Goal: Task Accomplishment & Management: Complete application form

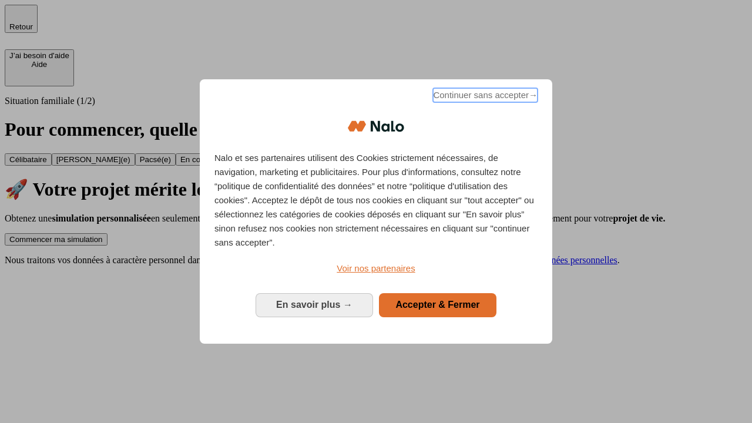
click at [484, 97] on span "Continuer sans accepter →" at bounding box center [485, 95] width 105 height 14
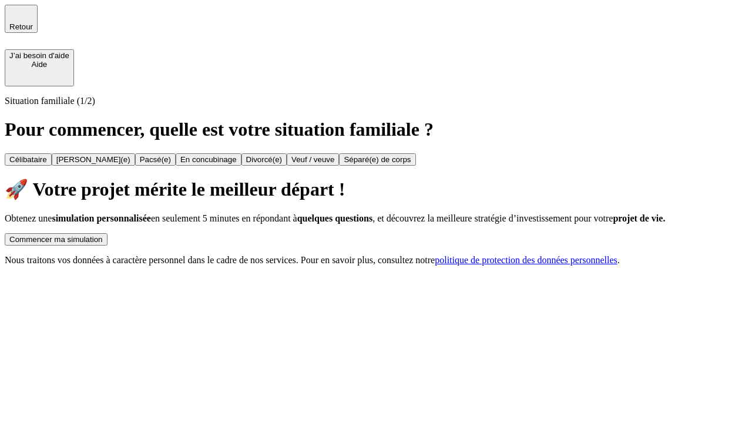
click at [103, 235] on div "Commencer ma simulation" at bounding box center [55, 239] width 93 height 9
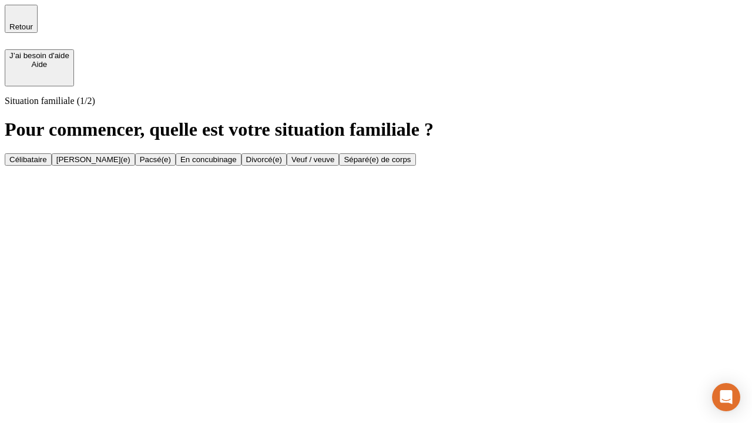
click at [130, 155] on div "[PERSON_NAME](e)" at bounding box center [93, 159] width 74 height 9
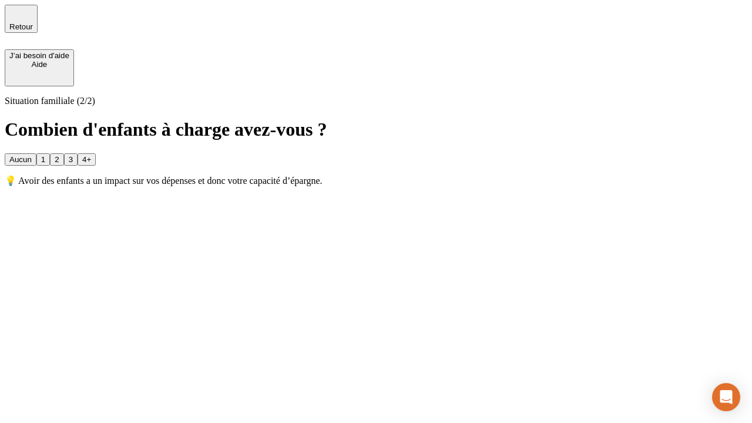
click at [45, 155] on div "1" at bounding box center [43, 159] width 4 height 9
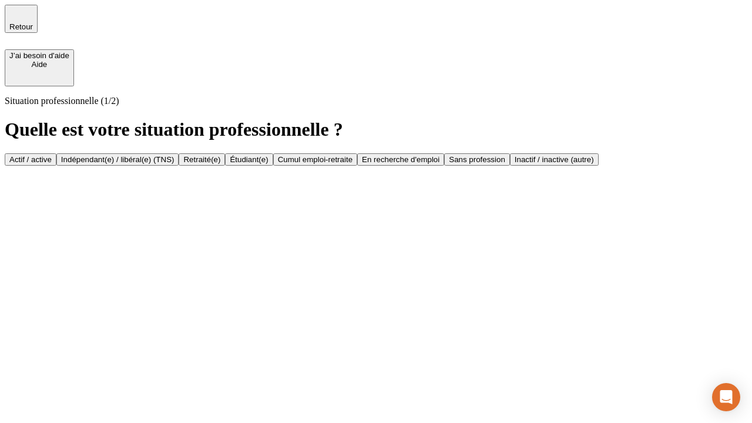
click at [52, 155] on div "Actif / active" at bounding box center [30, 159] width 42 height 9
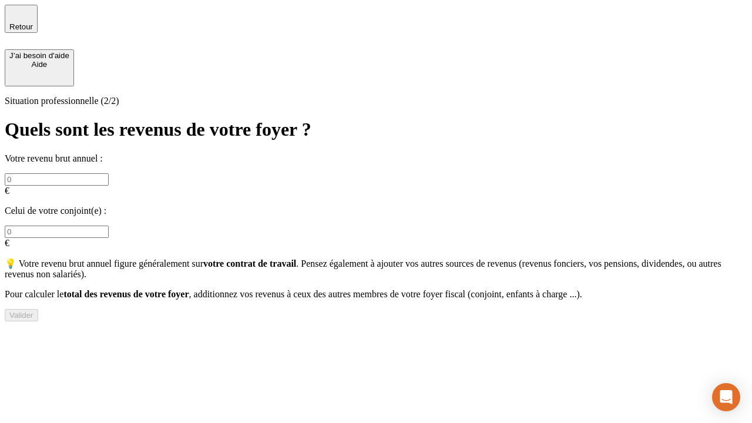
click at [109, 173] on input "text" at bounding box center [57, 179] width 104 height 12
type input "30 000"
click at [109, 226] on input "text" at bounding box center [57, 232] width 104 height 12
type input "40 000"
click at [34, 313] on div "Valider" at bounding box center [21, 315] width 24 height 9
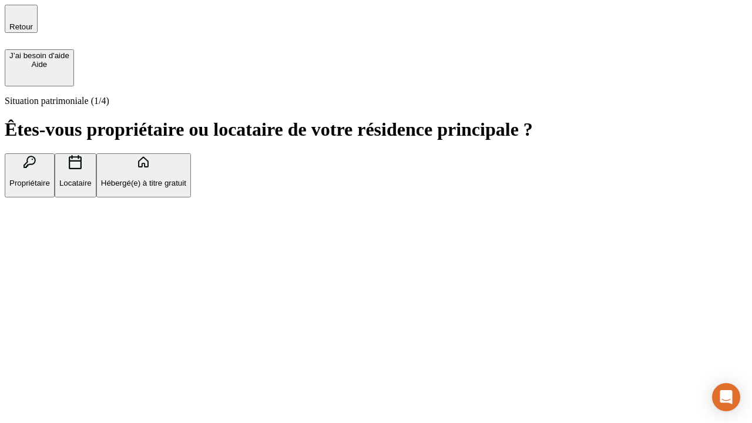
click at [50, 179] on p "Propriétaire" at bounding box center [29, 183] width 41 height 9
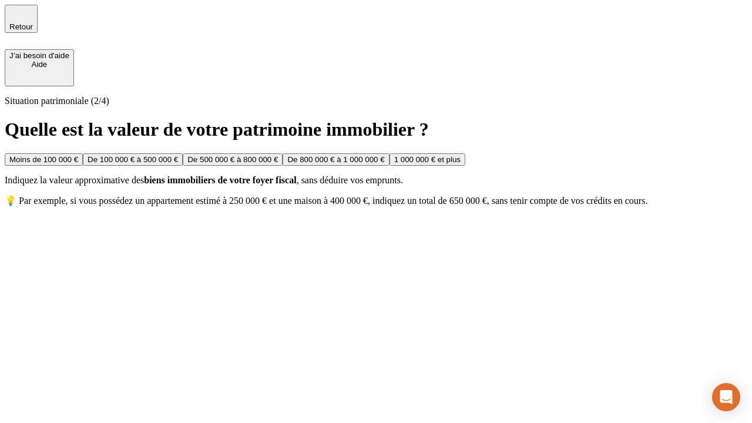
click at [178, 155] on div "De 100 000 € à 500 000 €" at bounding box center [133, 159] width 91 height 9
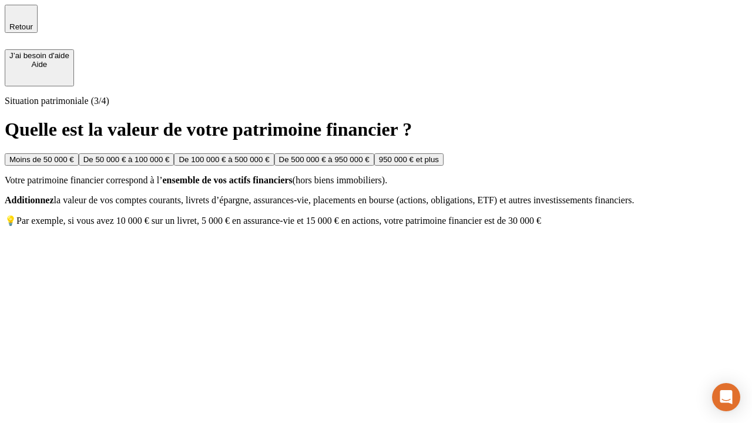
click at [74, 155] on div "Moins de 50 000 €" at bounding box center [41, 159] width 65 height 9
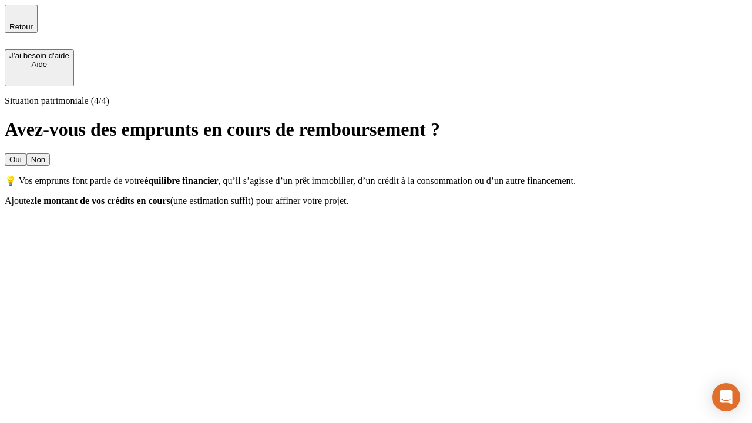
click at [22, 155] on div "Oui" at bounding box center [15, 159] width 12 height 9
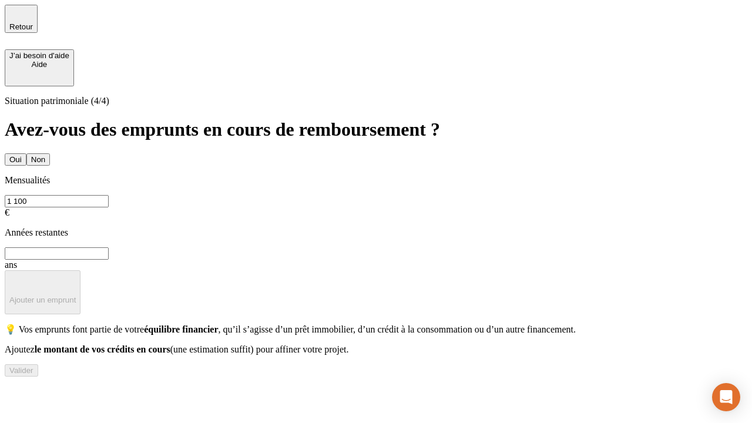
type input "1 100"
type input "20"
click at [34, 375] on div "Valider" at bounding box center [21, 370] width 24 height 9
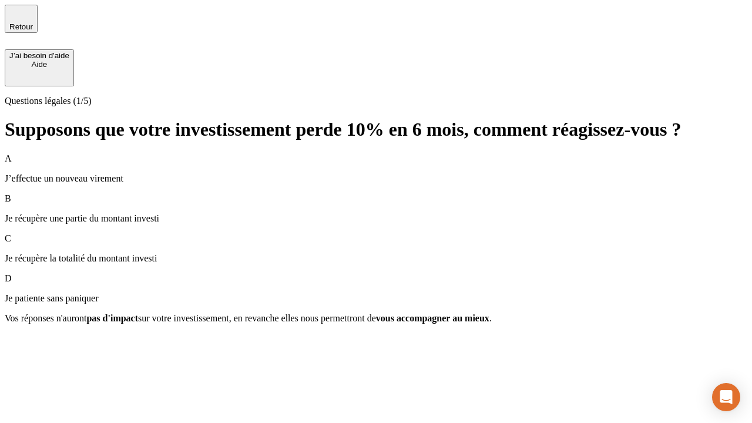
click at [376, 213] on p "Je récupère une partie du montant investi" at bounding box center [376, 218] width 743 height 11
click at [35, 344] on div "Suivant" at bounding box center [22, 339] width 26 height 9
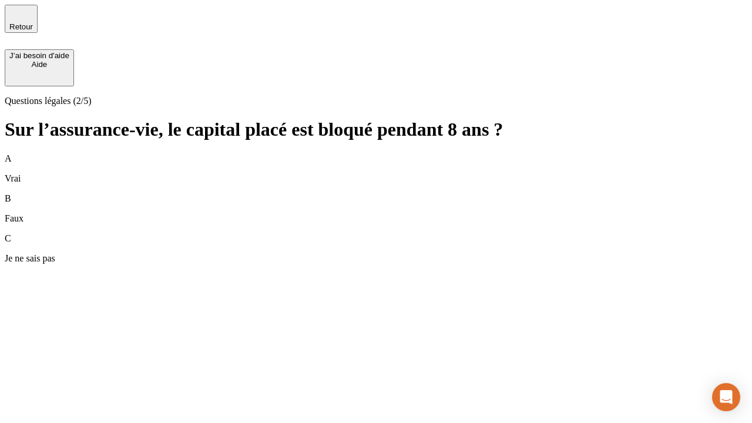
click at [376, 153] on div "A Vrai" at bounding box center [376, 168] width 743 height 31
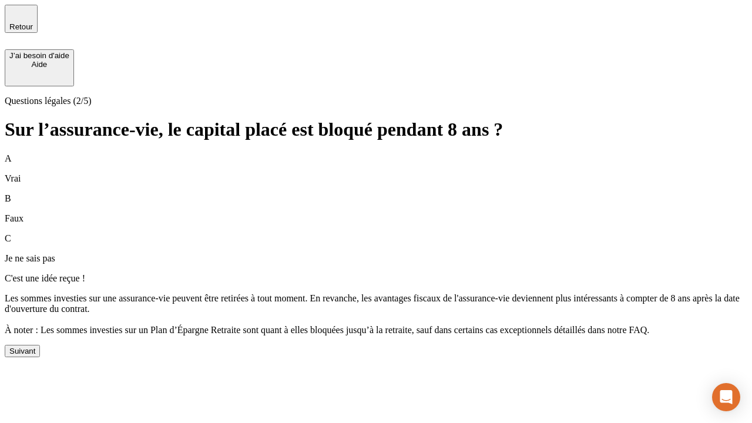
click at [35, 356] on div "Suivant" at bounding box center [22, 351] width 26 height 9
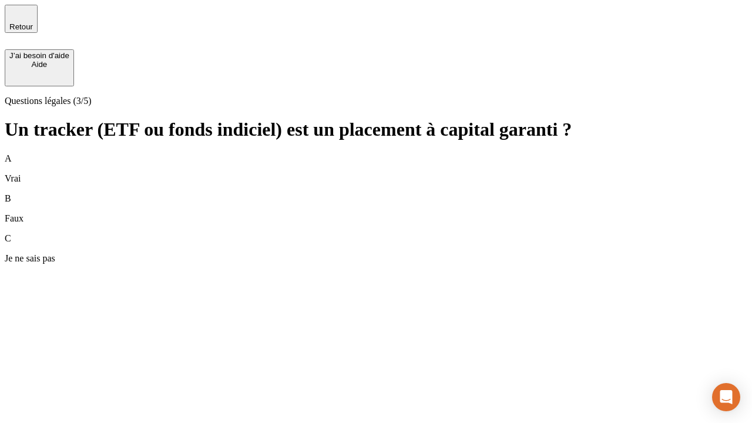
click at [376, 193] on div "B Faux" at bounding box center [376, 208] width 743 height 31
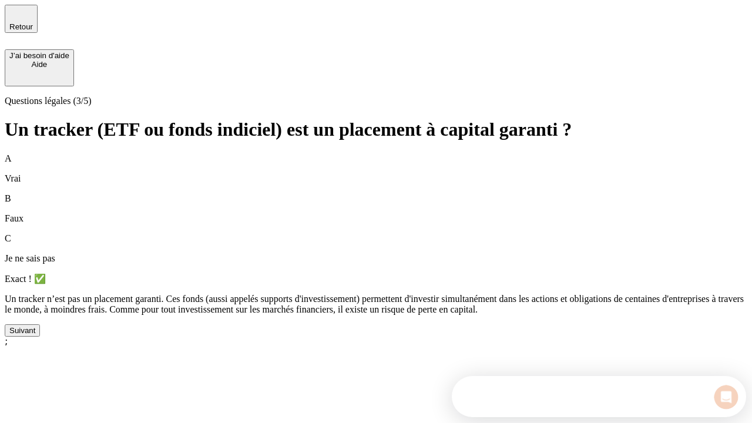
click at [35, 335] on div "Suivant" at bounding box center [22, 330] width 26 height 9
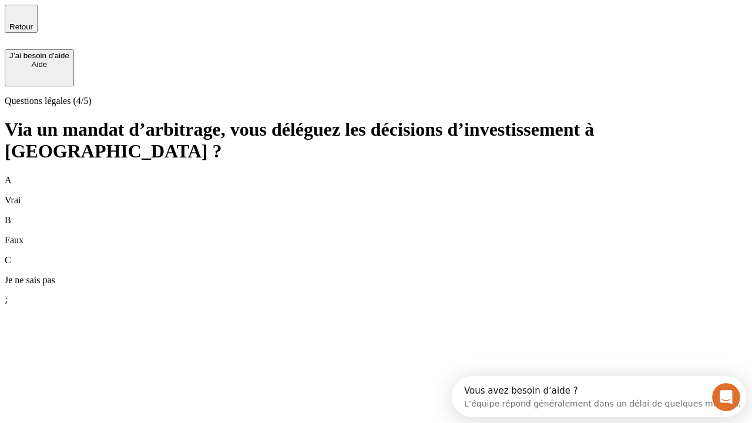
click at [376, 175] on div "A Vrai" at bounding box center [376, 190] width 743 height 31
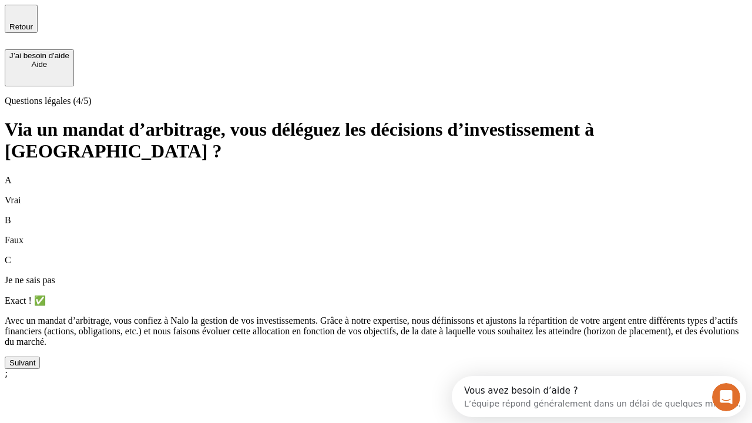
click at [35, 367] on div "Suivant" at bounding box center [22, 363] width 26 height 9
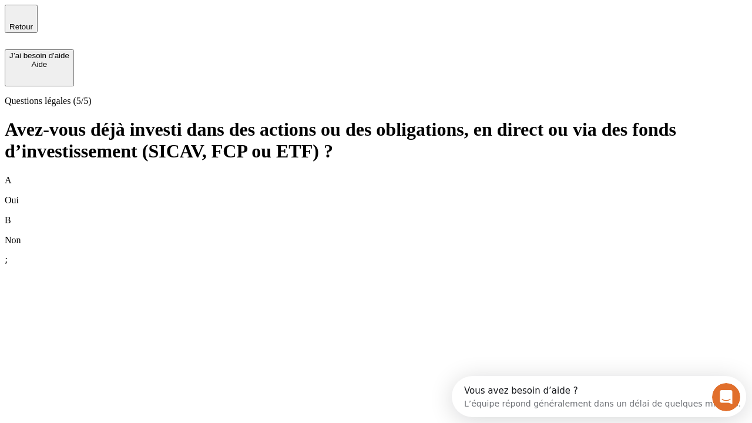
click at [376, 215] on div "B Non" at bounding box center [376, 230] width 743 height 31
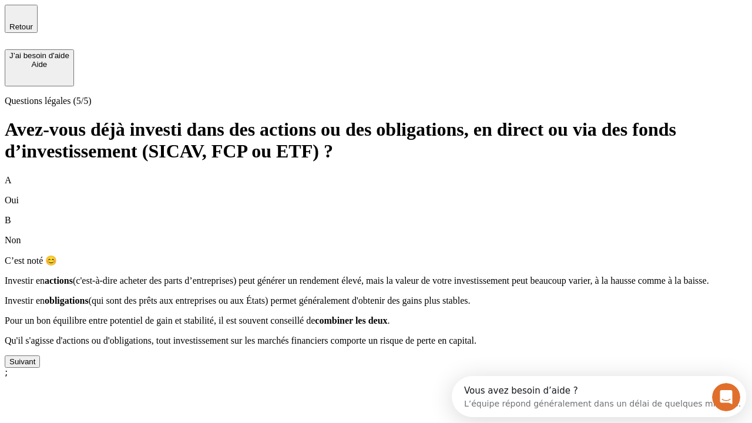
click at [35, 366] on div "Suivant" at bounding box center [22, 361] width 26 height 9
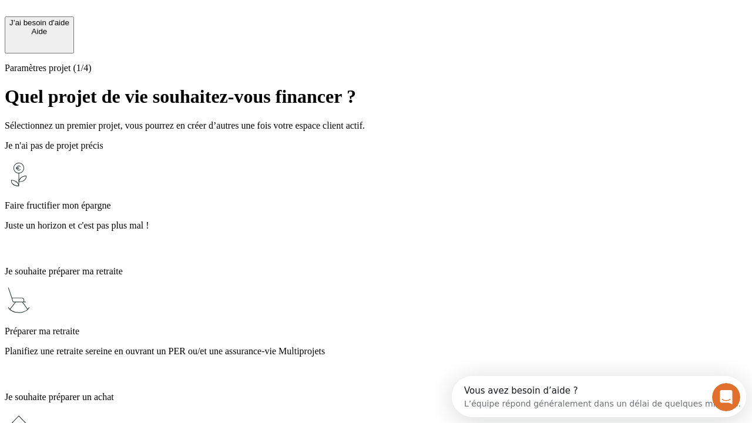
click at [376, 346] on p "Planifiez une retraite sereine en ouvrant un PER ou/et une assurance-vie Multip…" at bounding box center [376, 351] width 743 height 11
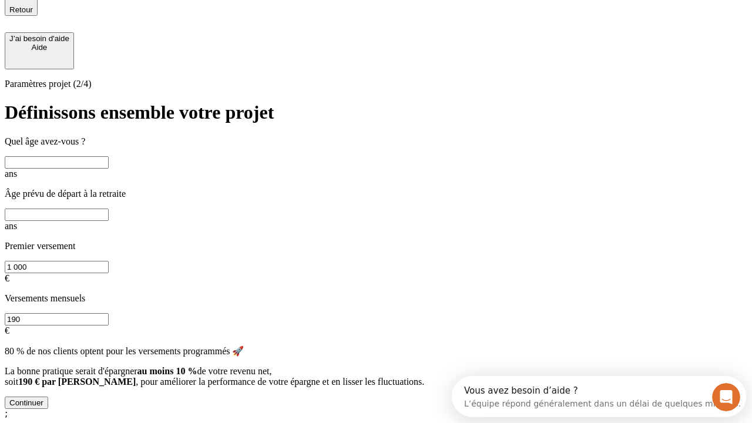
scroll to position [11, 0]
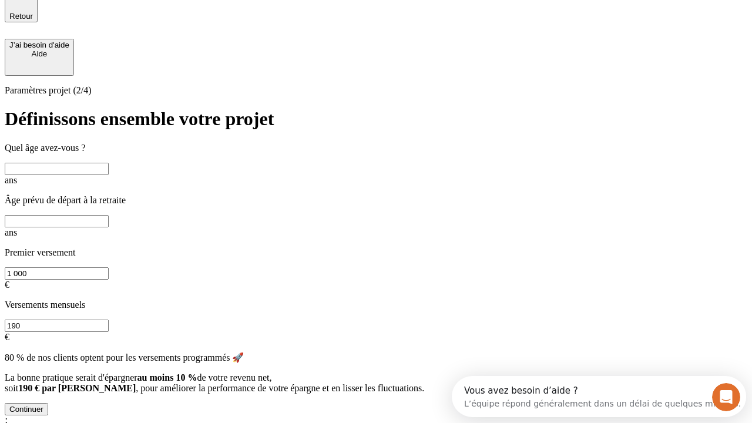
click at [109, 163] on input "text" at bounding box center [57, 169] width 104 height 12
type input "40"
click at [109, 215] on input "text" at bounding box center [57, 221] width 104 height 12
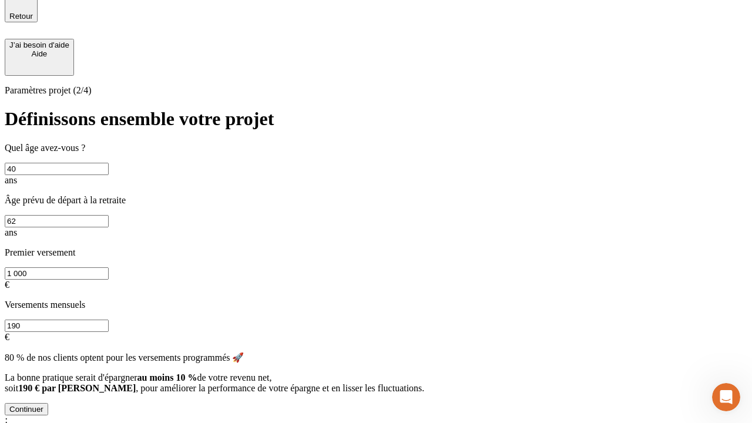
type input "62"
click at [109, 267] on input "1 000" at bounding box center [57, 273] width 104 height 12
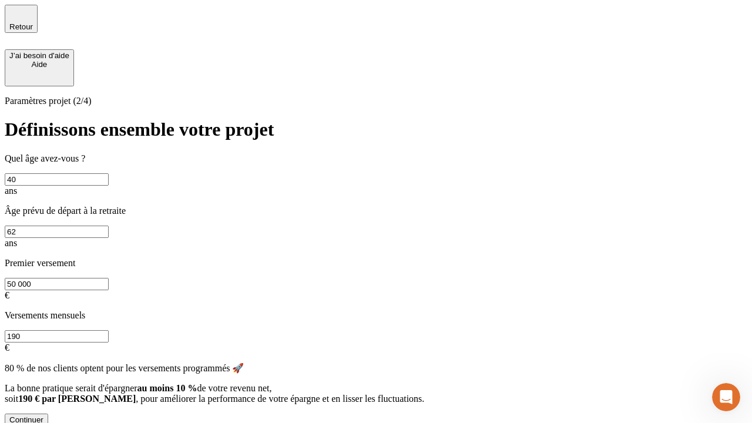
type input "50 000"
click at [109, 330] on input "190" at bounding box center [57, 336] width 104 height 12
type input "640"
click at [43, 416] on div "Continuer" at bounding box center [26, 420] width 34 height 9
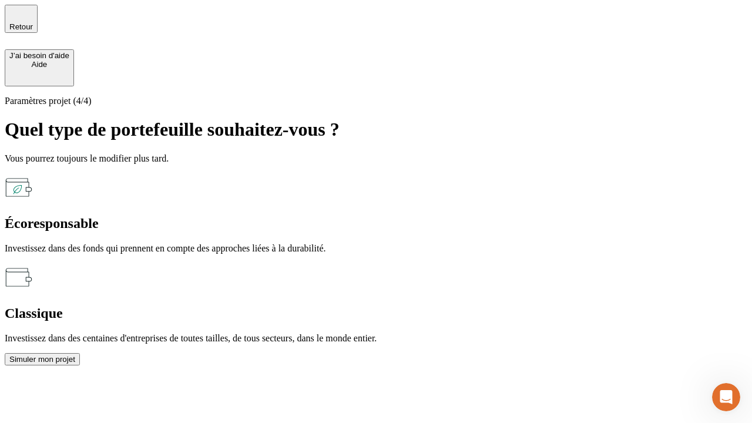
click at [248, 216] on div "Écoresponsable" at bounding box center [376, 224] width 743 height 16
click at [75, 355] on div "Simuler mon projet" at bounding box center [42, 359] width 66 height 9
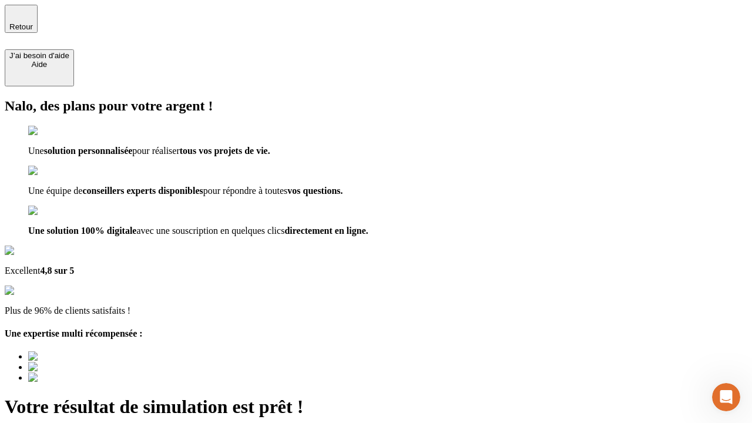
type input "[EMAIL_ADDRESS][DOMAIN_NAME]"
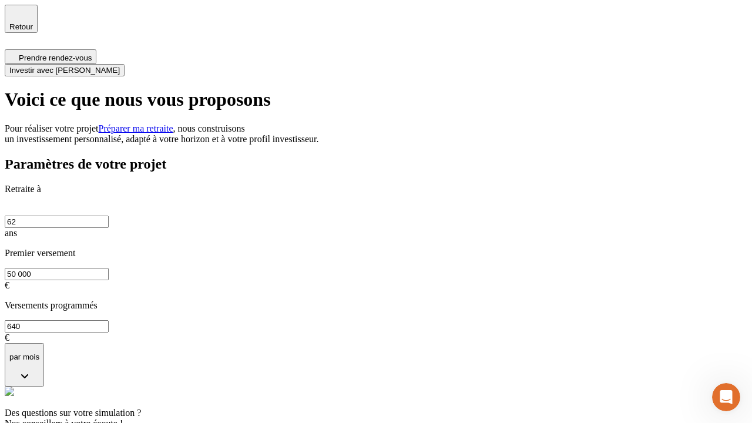
click at [120, 66] on span "Investir avec [PERSON_NAME]" at bounding box center [64, 70] width 111 height 9
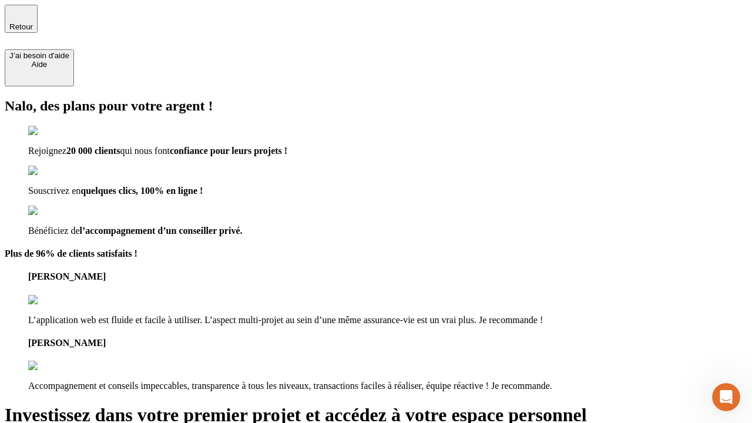
type input "[EMAIL_ADDRESS][DOMAIN_NAME]"
